Goal: Find specific page/section: Find specific page/section

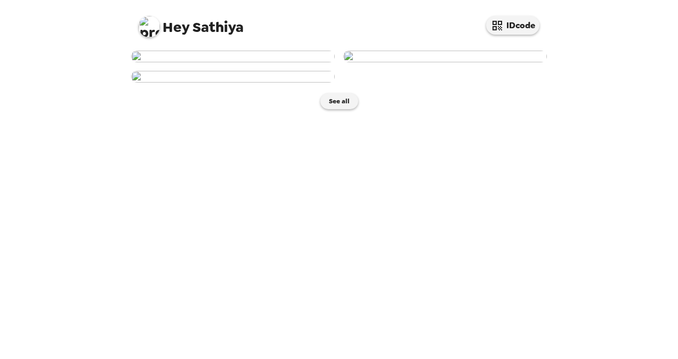
scroll to position [53, 0]
click at [227, 62] on img at bounding box center [233, 57] width 204 height 12
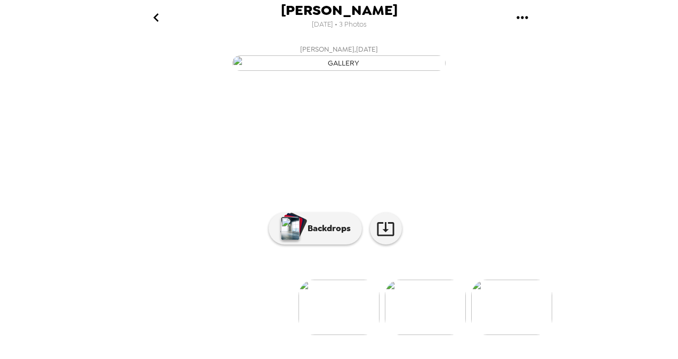
scroll to position [53, 0]
click at [327, 235] on p "Backdrops" at bounding box center [326, 228] width 49 height 13
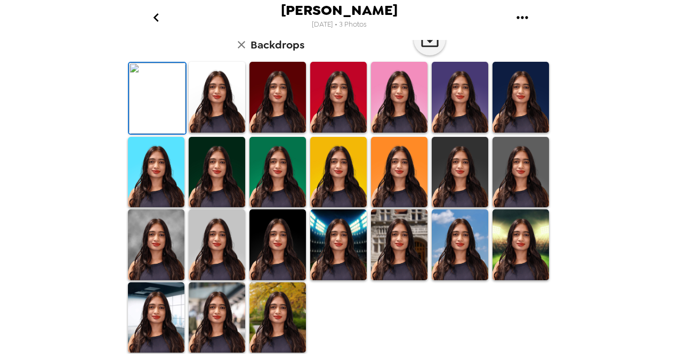
scroll to position [107, 0]
click at [503, 133] on img at bounding box center [521, 97] width 57 height 71
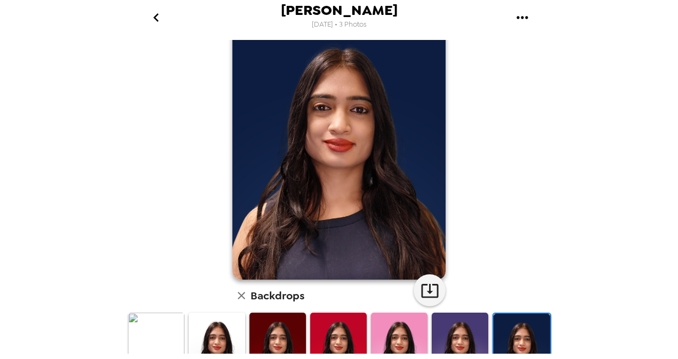
scroll to position [0, 0]
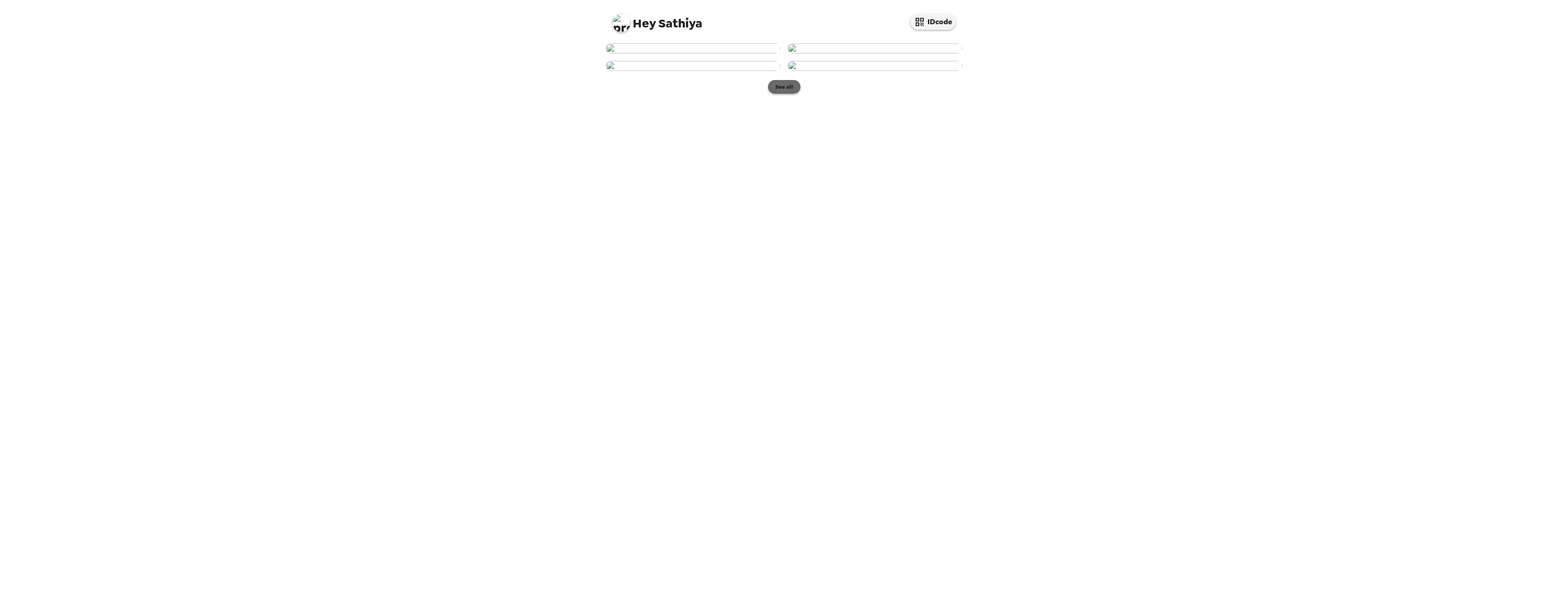
click at [778, 93] on button "See all" at bounding box center [784, 87] width 33 height 14
click at [787, 201] on p "Backdrops" at bounding box center [773, 195] width 42 height 11
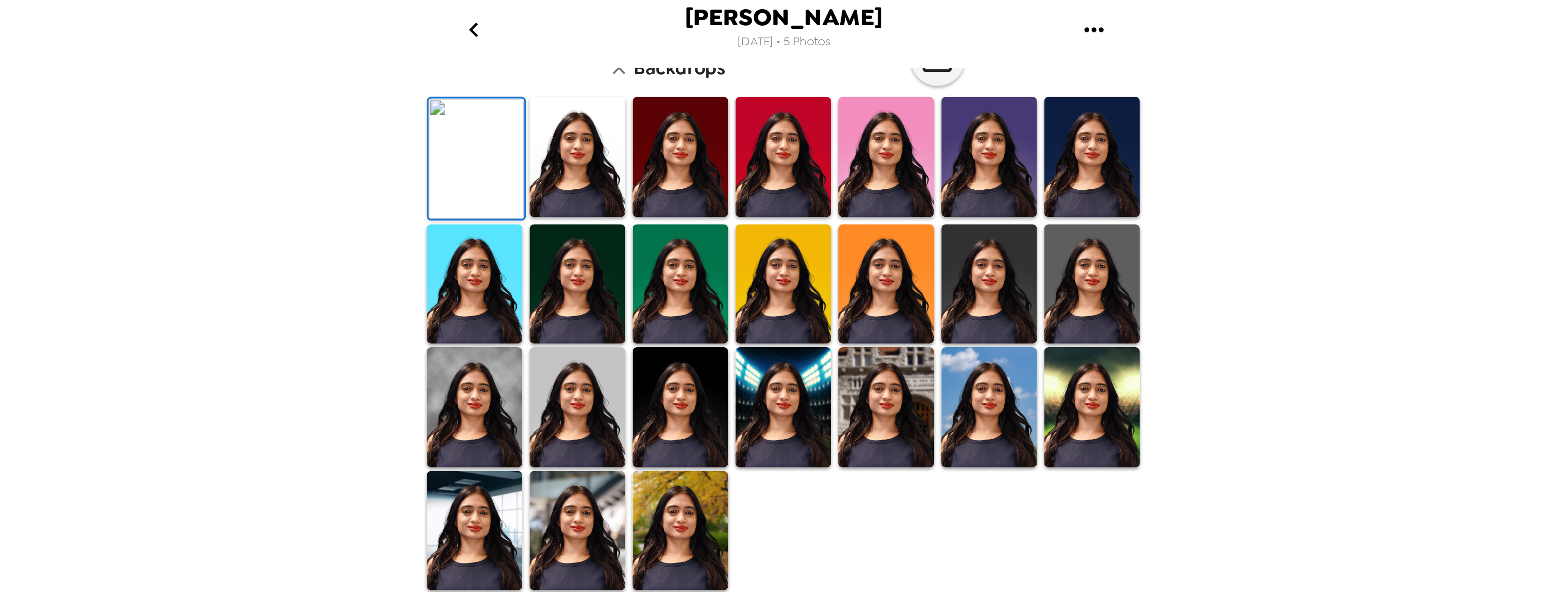
scroll to position [183, 0]
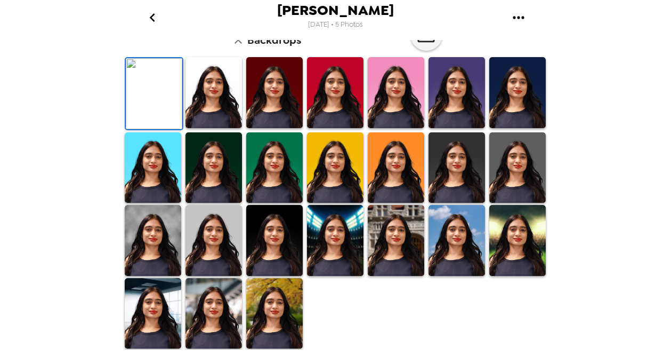
click at [164, 129] on img at bounding box center [154, 93] width 57 height 71
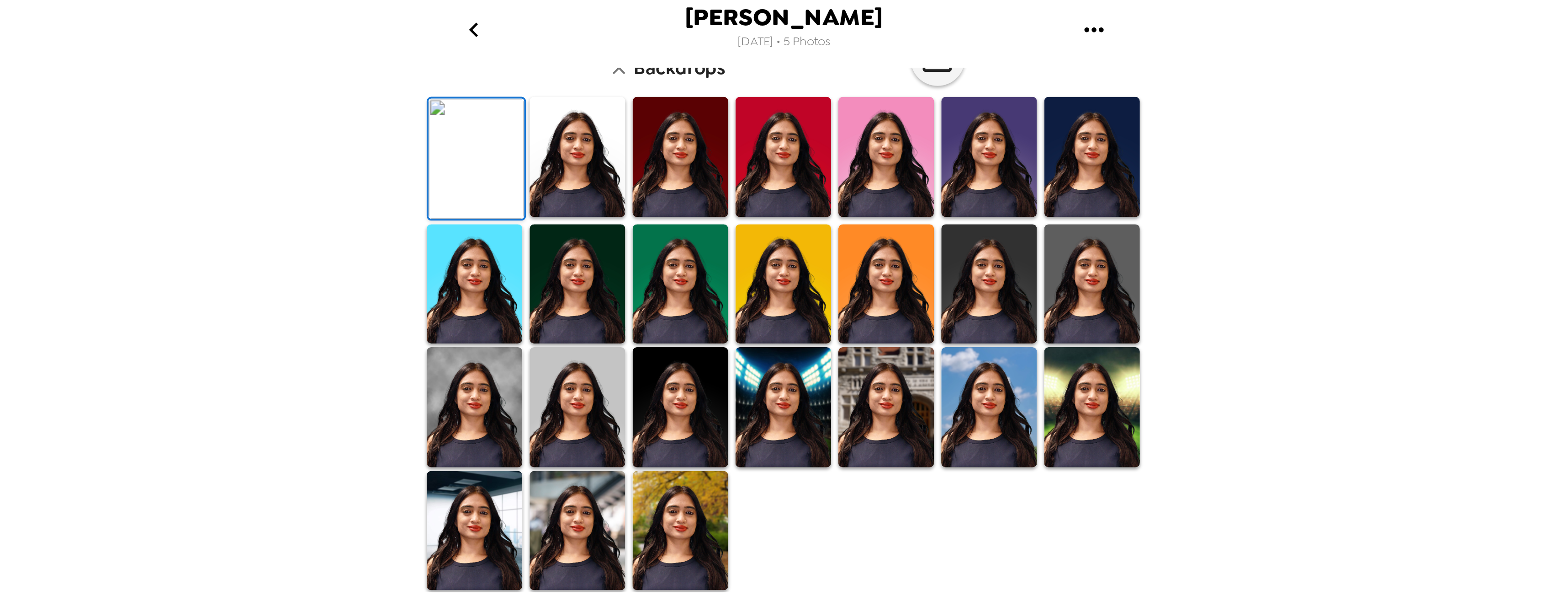
scroll to position [0, 0]
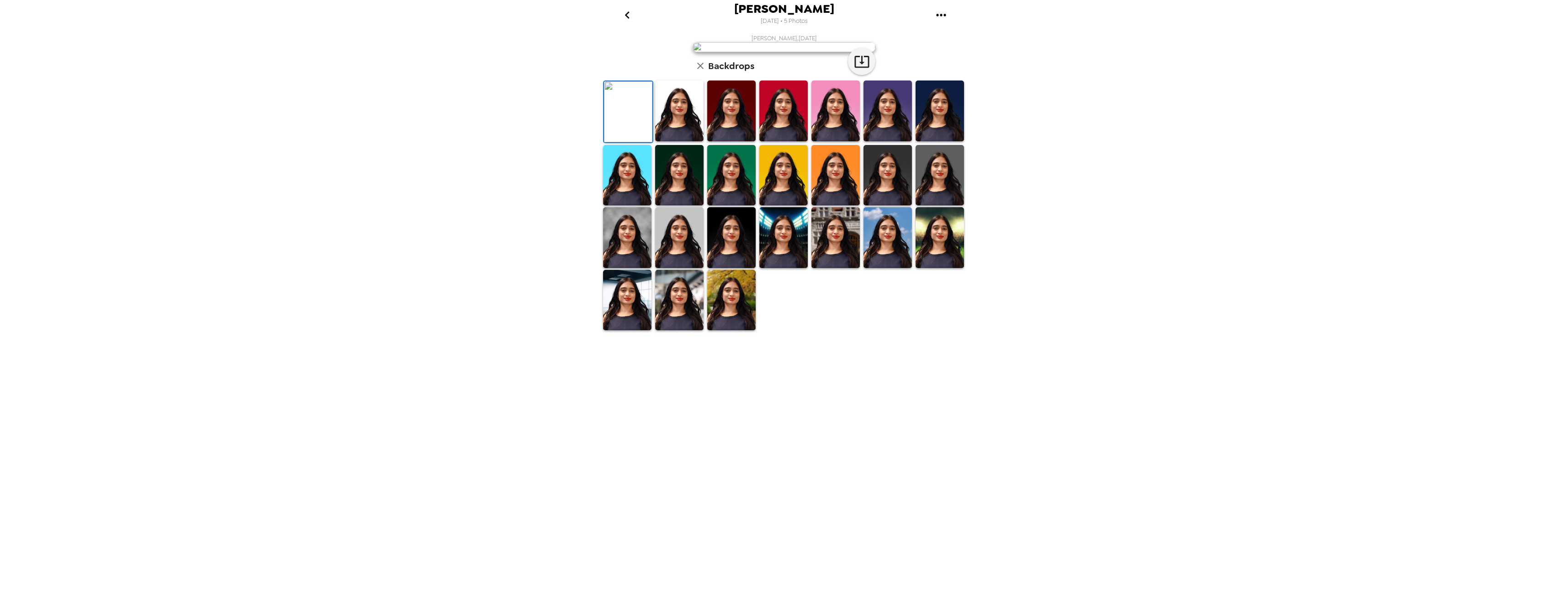
click at [725, 141] on img at bounding box center [731, 111] width 49 height 61
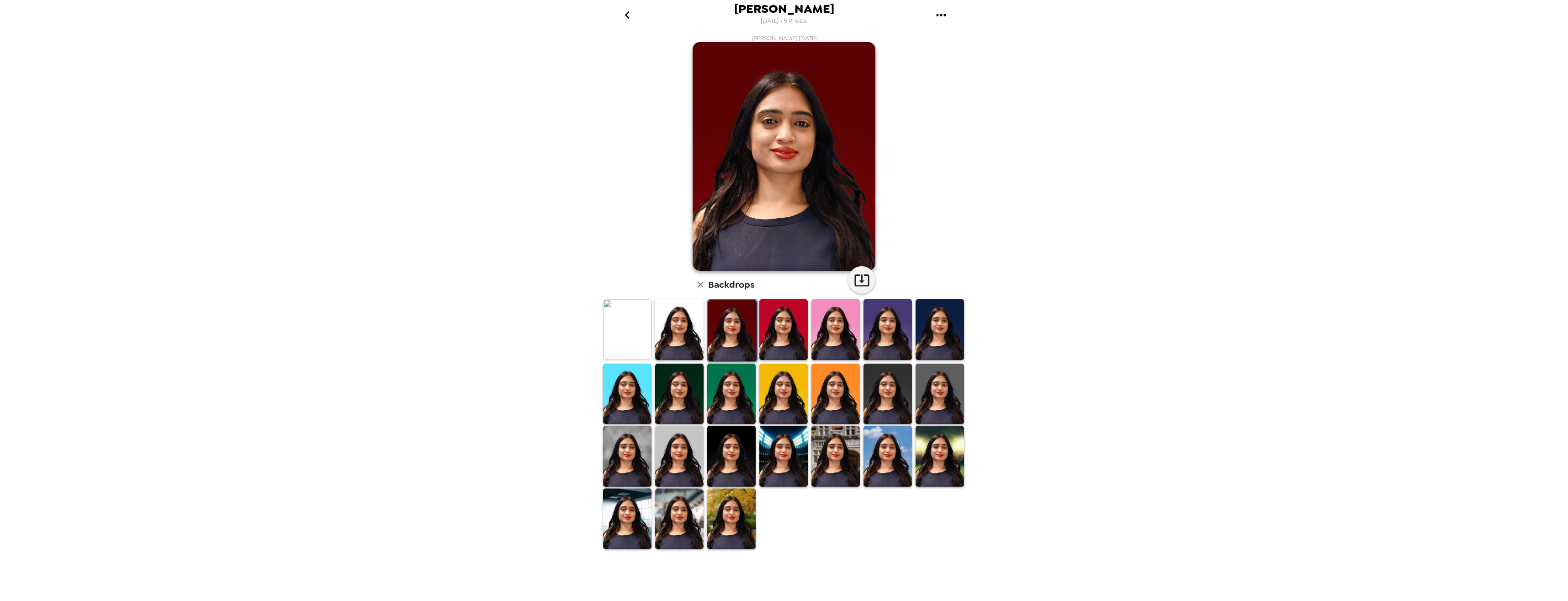
click at [769, 348] on img at bounding box center [783, 329] width 49 height 61
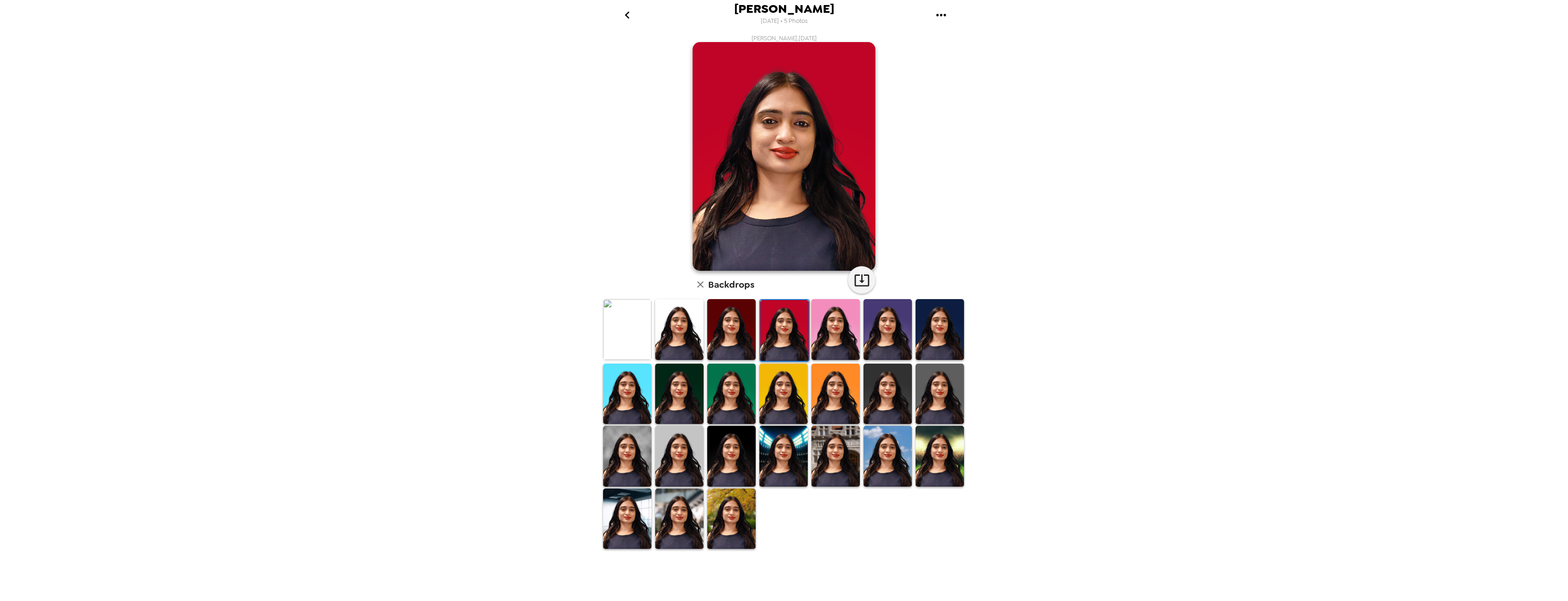
click at [824, 339] on img at bounding box center [835, 329] width 49 height 61
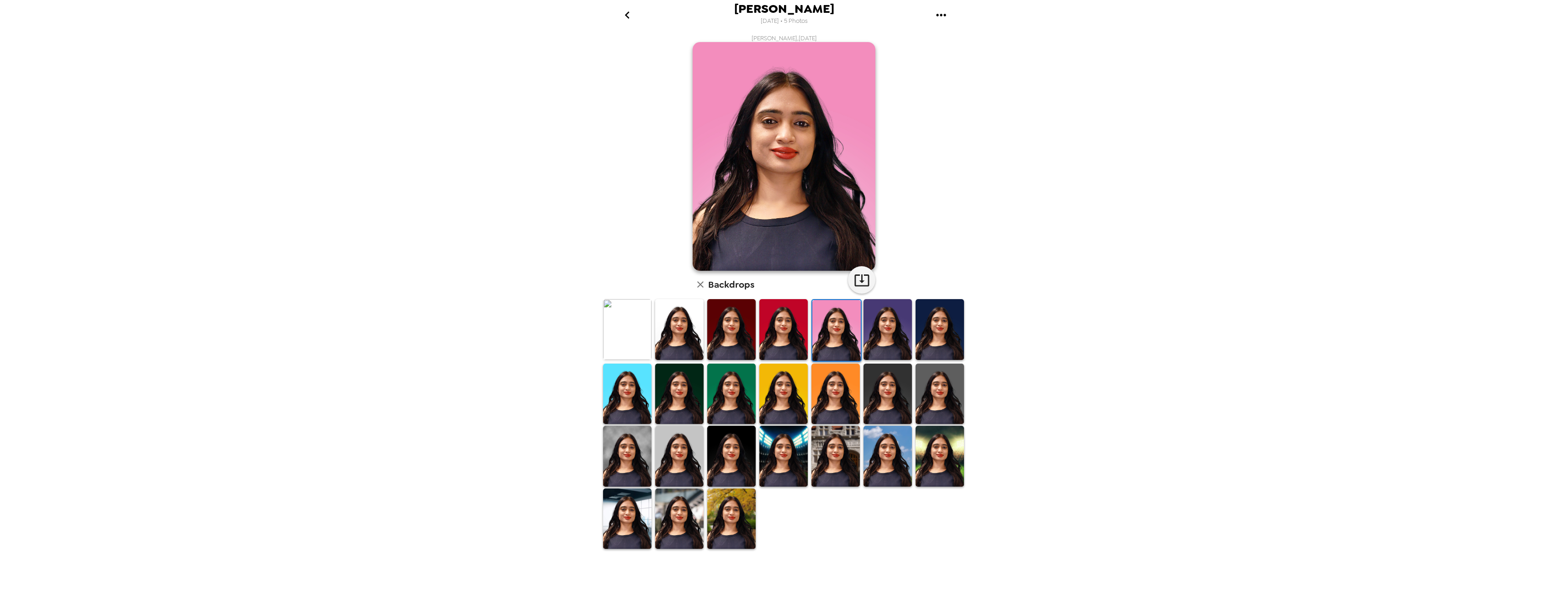
click at [870, 339] on img at bounding box center [888, 329] width 49 height 61
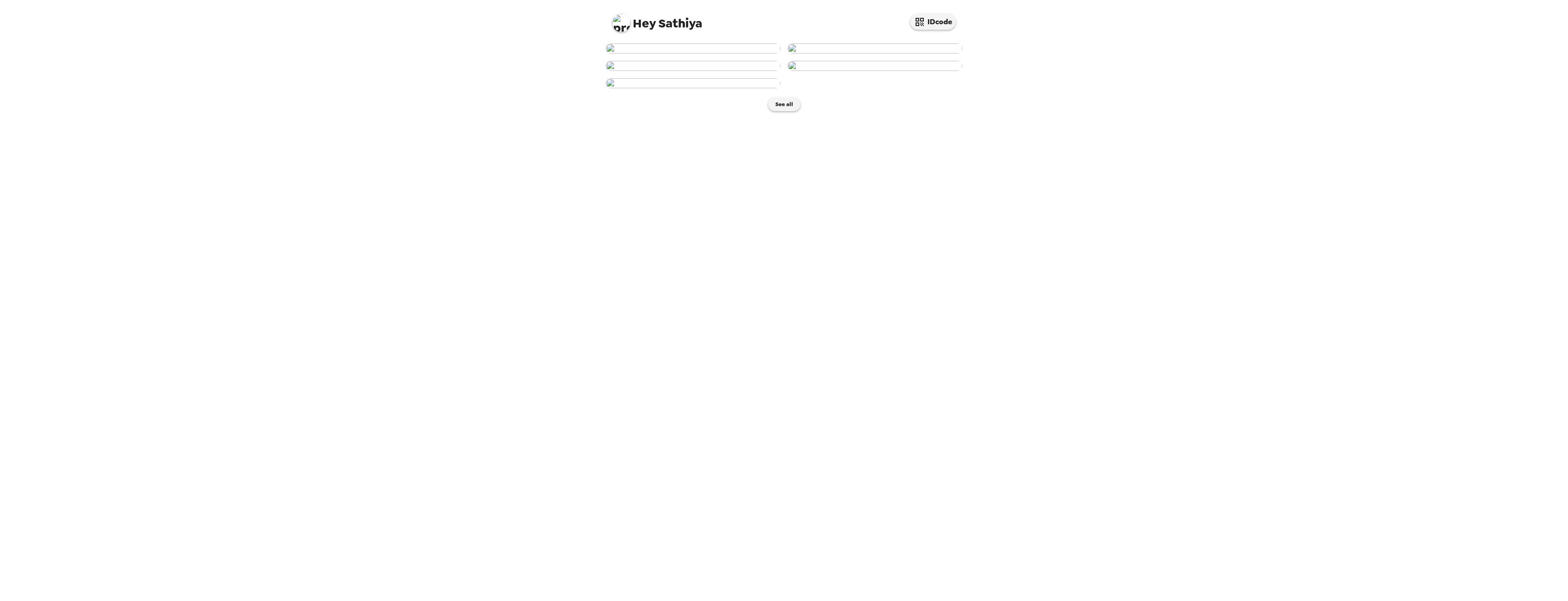
click at [705, 53] on img at bounding box center [693, 49] width 175 height 10
click at [705, 189] on body at bounding box center [784, 300] width 1568 height 601
click at [849, 287] on img at bounding box center [858, 263] width 69 height 47
click at [863, 287] on img at bounding box center [858, 263] width 69 height 47
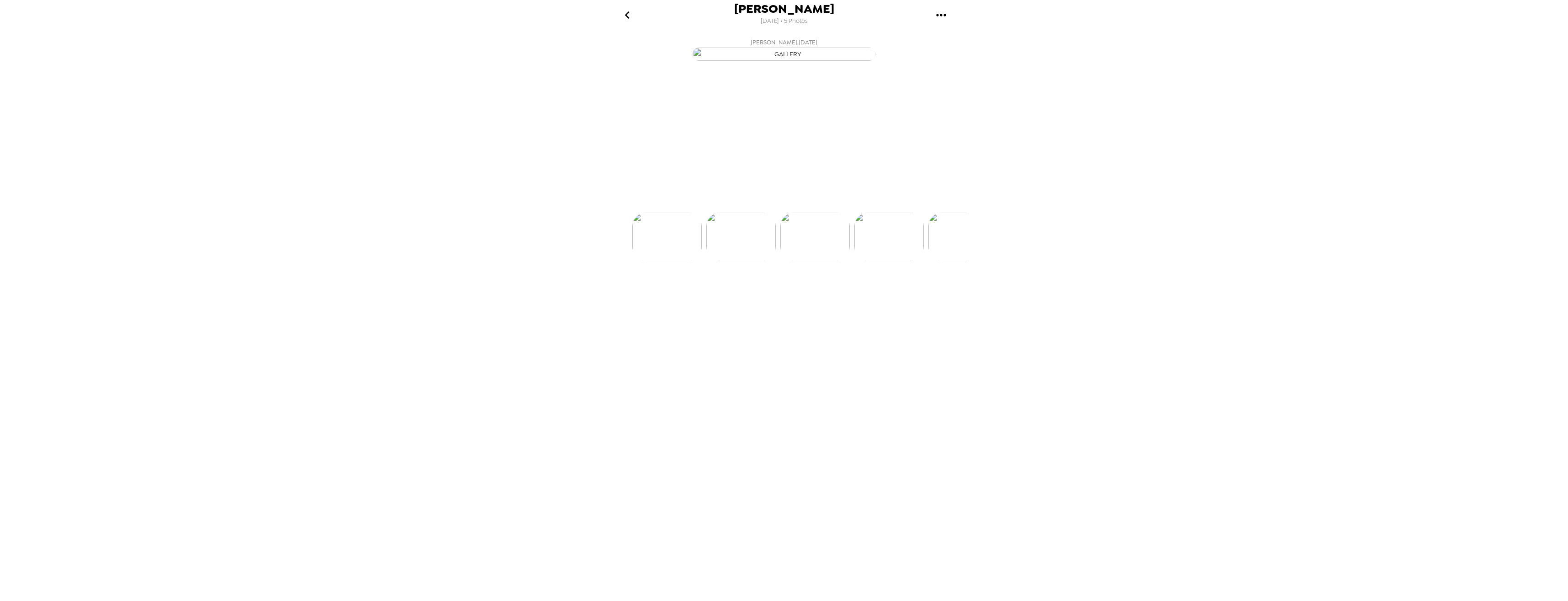
scroll to position [0, 147]
click at [769, 210] on button "Backdrops" at bounding box center [763, 196] width 80 height 27
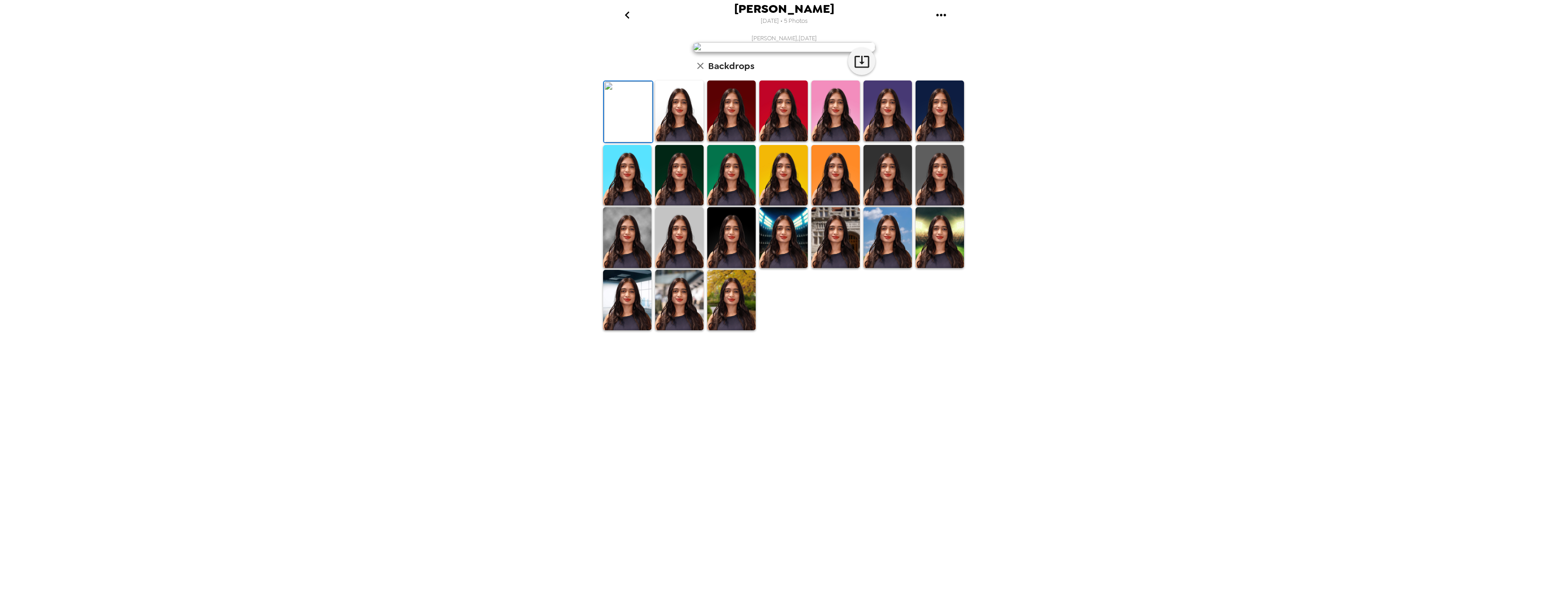
click at [686, 141] on img at bounding box center [679, 111] width 49 height 61
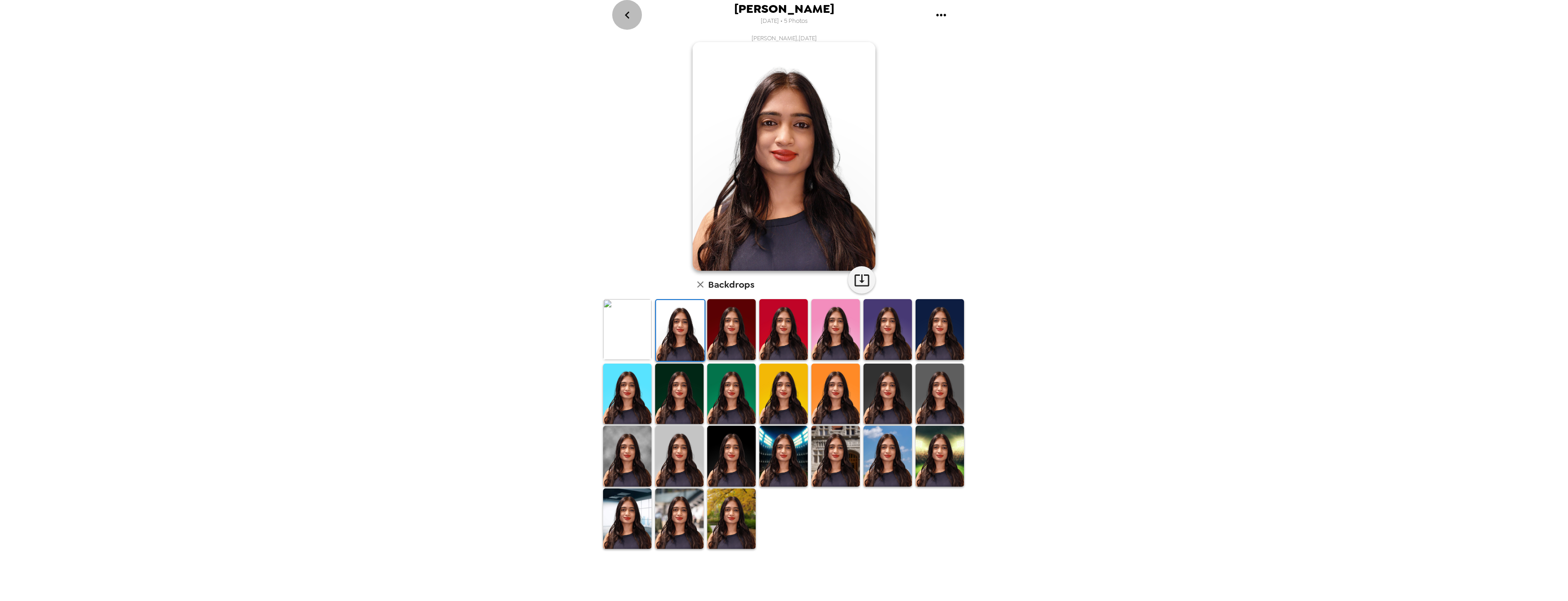
click at [633, 18] on icon "go back" at bounding box center [626, 15] width 15 height 15
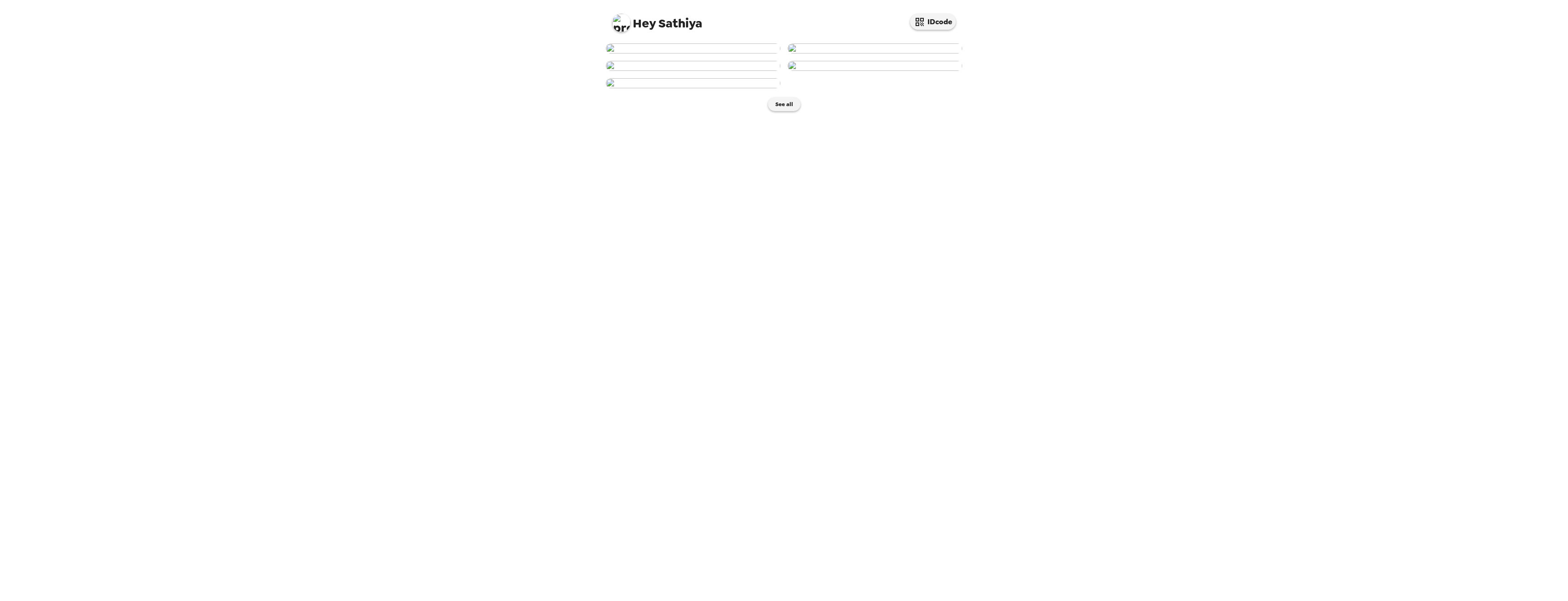
click at [659, 53] on img at bounding box center [693, 49] width 175 height 10
click at [781, 201] on p "Backdrops" at bounding box center [773, 195] width 42 height 11
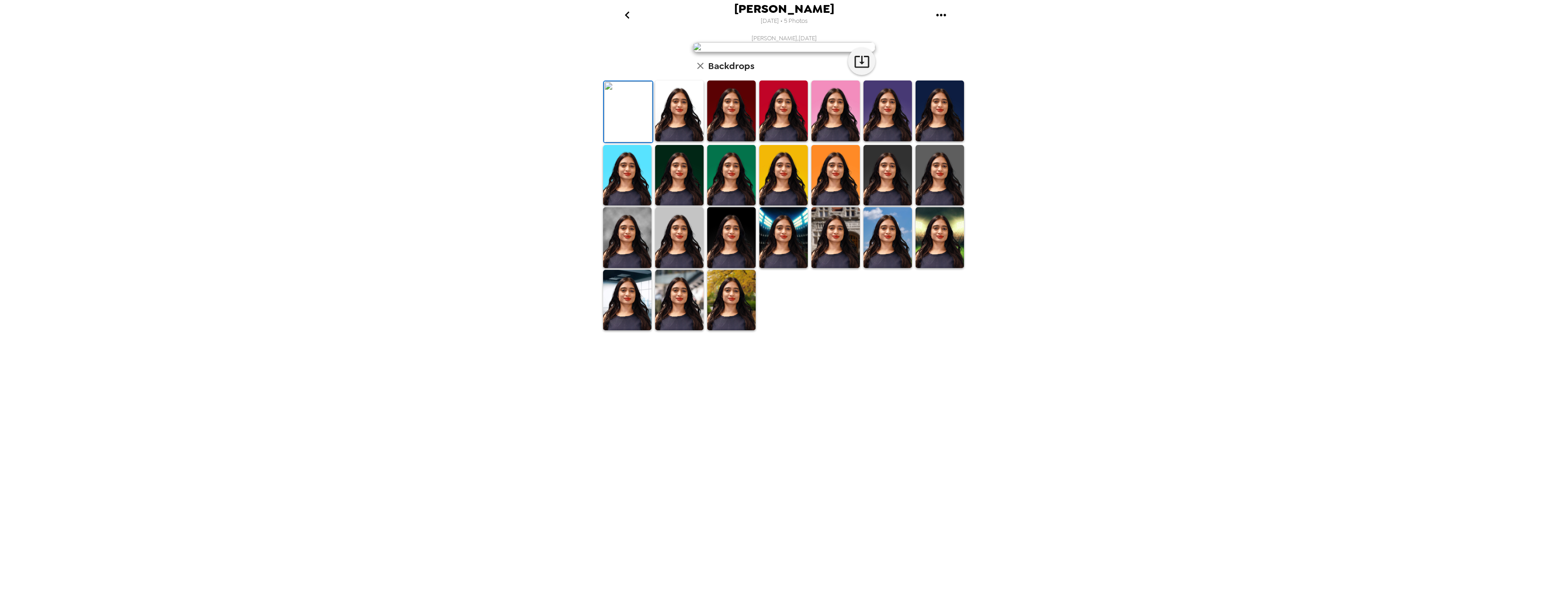
click at [747, 141] on img at bounding box center [731, 111] width 49 height 61
